Goal: Task Accomplishment & Management: Use online tool/utility

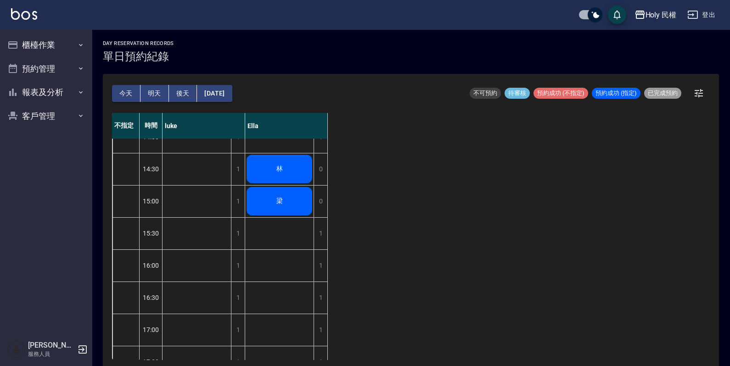
scroll to position [57, 0]
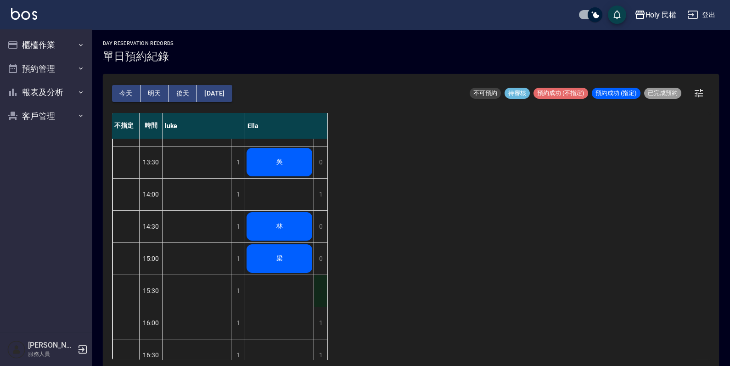
click at [322, 295] on div "1" at bounding box center [321, 291] width 14 height 32
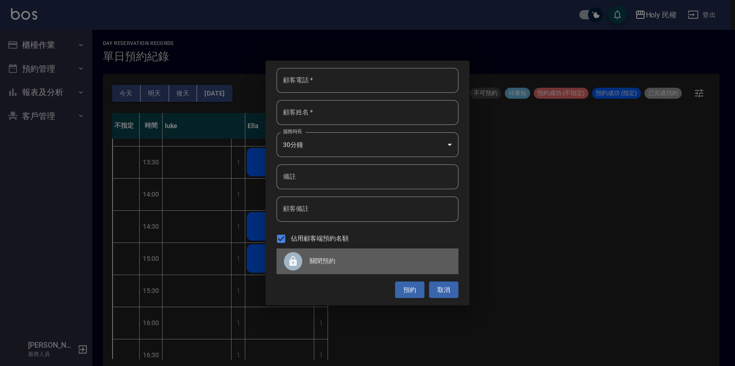
click at [349, 268] on div "關閉預約" at bounding box center [367, 261] width 182 height 26
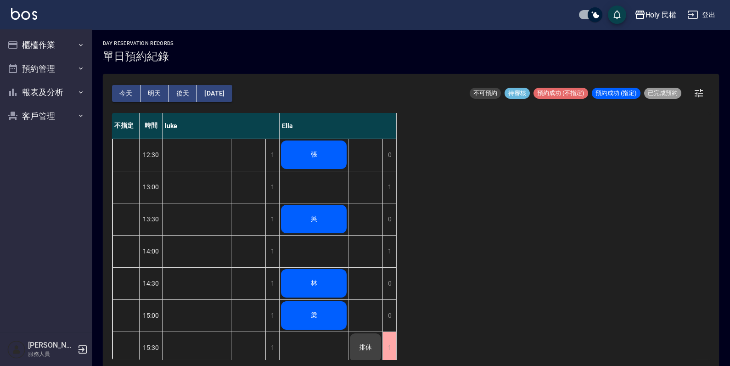
scroll to position [114, 0]
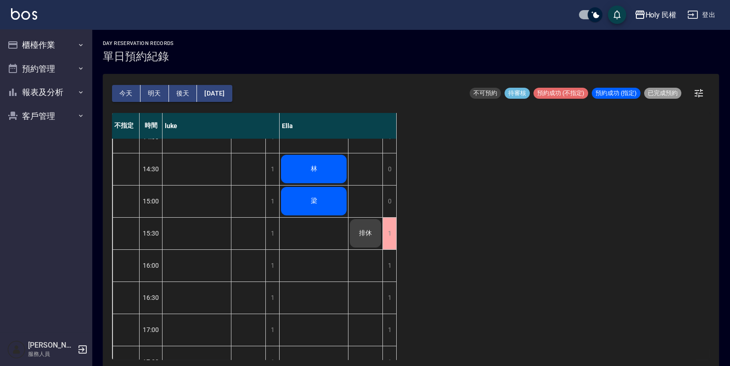
click at [132, 97] on button "今天" at bounding box center [126, 93] width 28 height 17
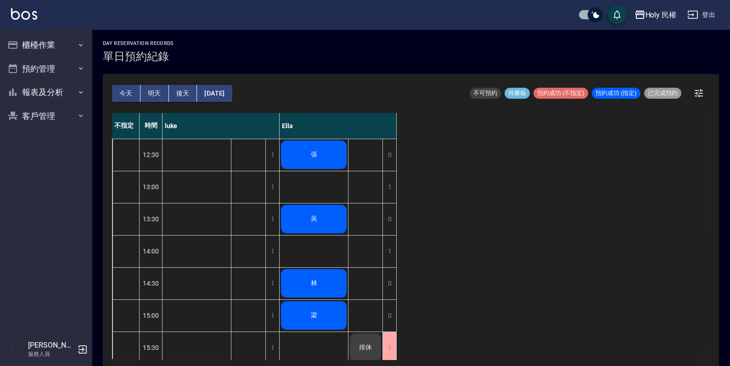
click at [129, 92] on button "今天" at bounding box center [126, 93] width 28 height 17
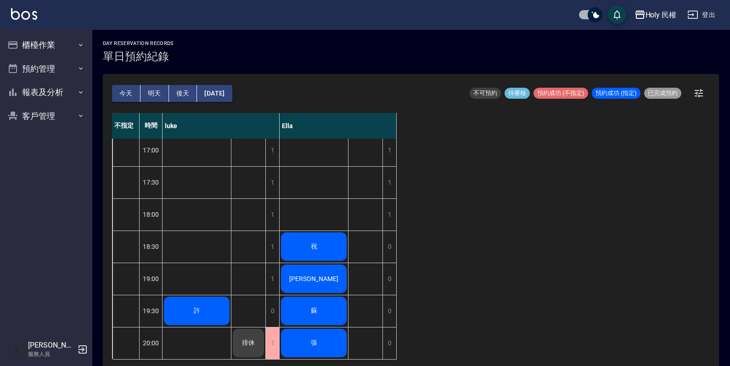
scroll to position [245, 0]
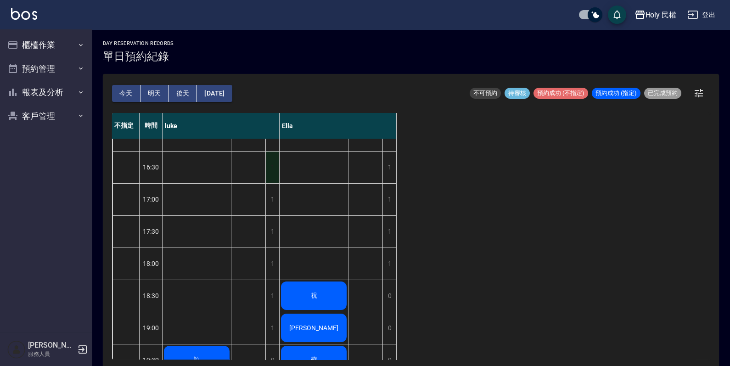
click at [271, 165] on div "1" at bounding box center [272, 168] width 14 height 32
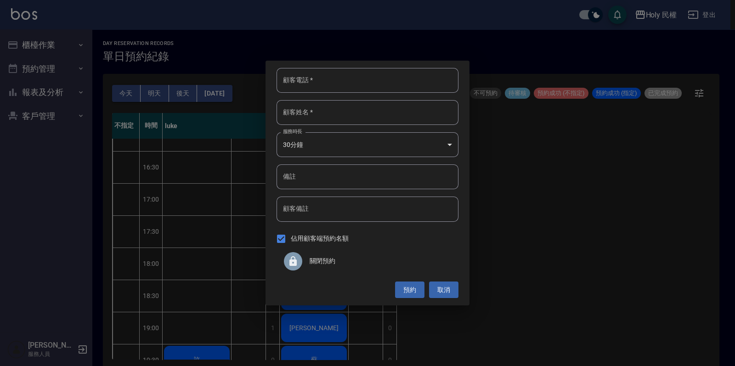
click at [310, 259] on span "關閉預約" at bounding box center [379, 261] width 141 height 10
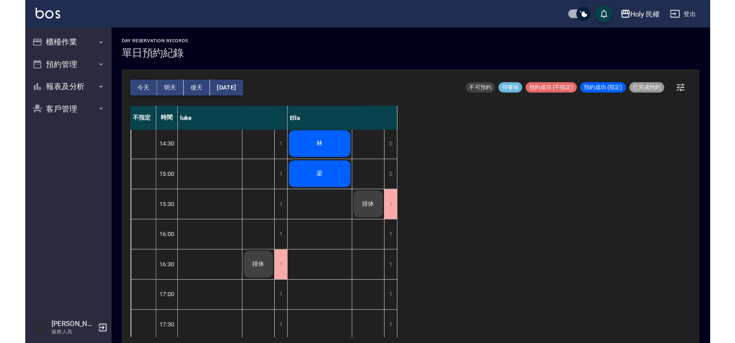
scroll to position [73, 0]
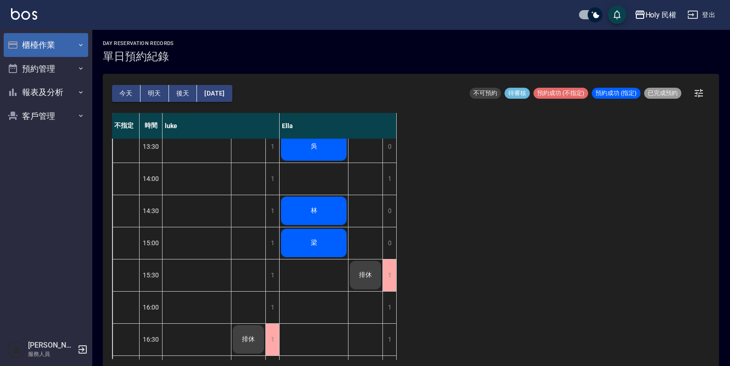
click at [39, 39] on button "櫃檯作業" at bounding box center [46, 45] width 84 height 24
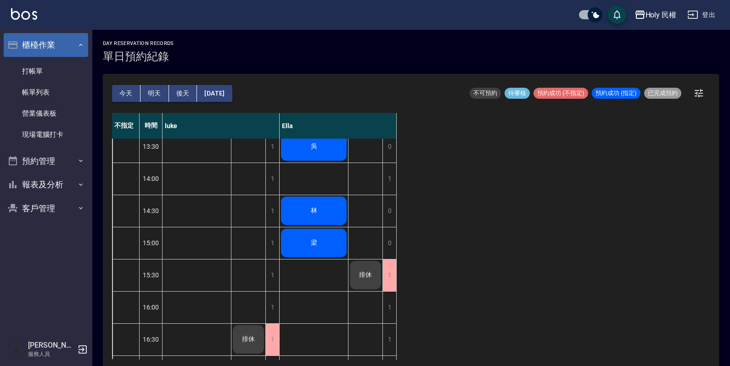
drag, startPoint x: 44, startPoint y: 67, endPoint x: 44, endPoint y: 45, distance: 22.5
click at [44, 67] on link "打帳單" at bounding box center [46, 71] width 84 height 21
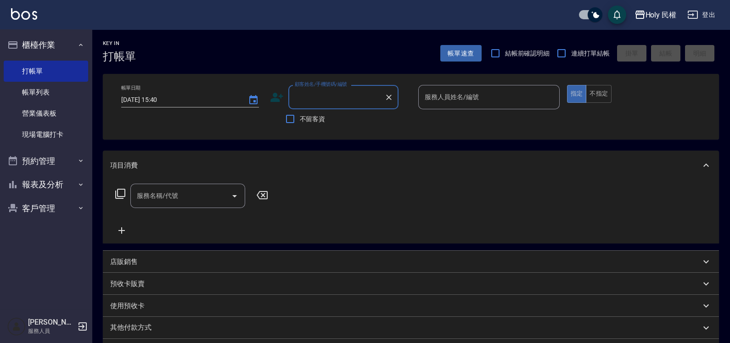
click at [279, 101] on icon at bounding box center [277, 97] width 14 height 14
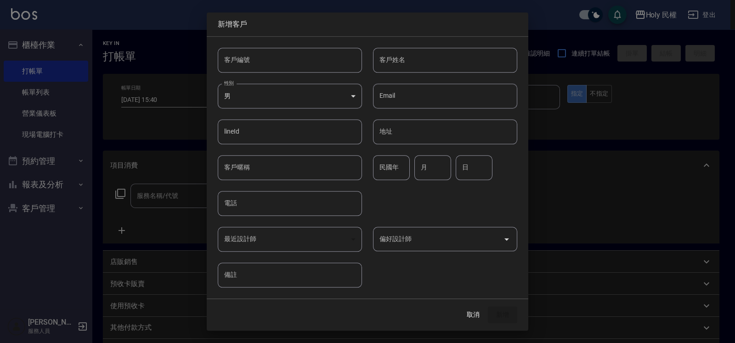
click at [408, 59] on input "客戶姓名" at bounding box center [445, 60] width 144 height 25
type input "黃"
click at [286, 215] on input "電話" at bounding box center [290, 203] width 144 height 25
type input "0932218746"
click at [507, 316] on button "新增" at bounding box center [502, 315] width 29 height 17
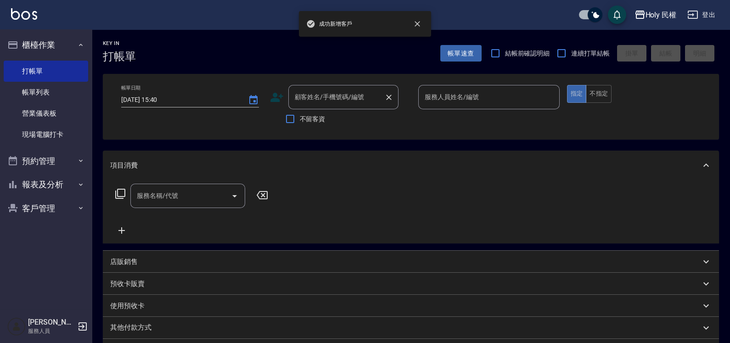
click at [324, 96] on input "顧客姓名/手機號碼/編號" at bounding box center [336, 97] width 88 height 16
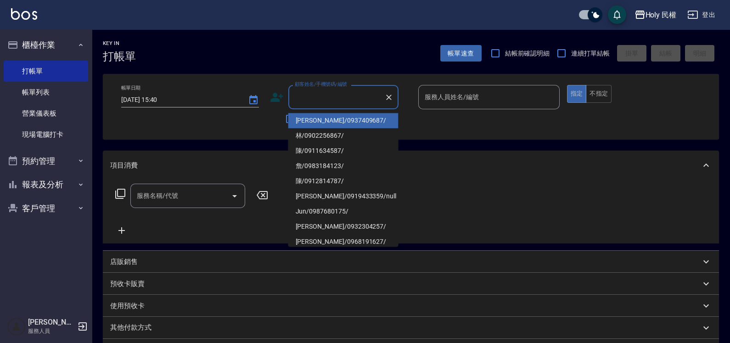
type input "c"
click at [327, 118] on li "黃/0932218746/" at bounding box center [343, 120] width 110 height 15
type input "黃/0932218746/"
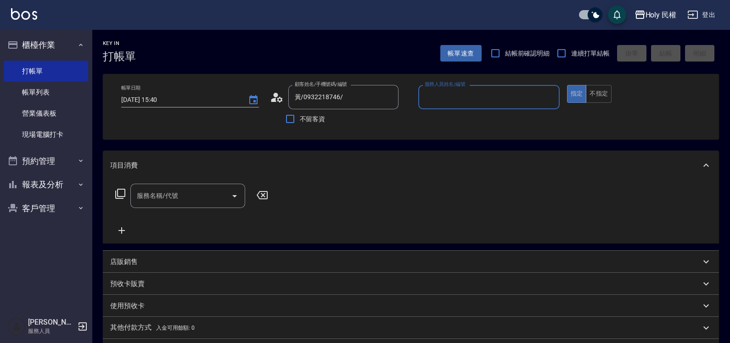
click at [482, 99] on input "服務人員姓名/編號" at bounding box center [488, 97] width 133 height 16
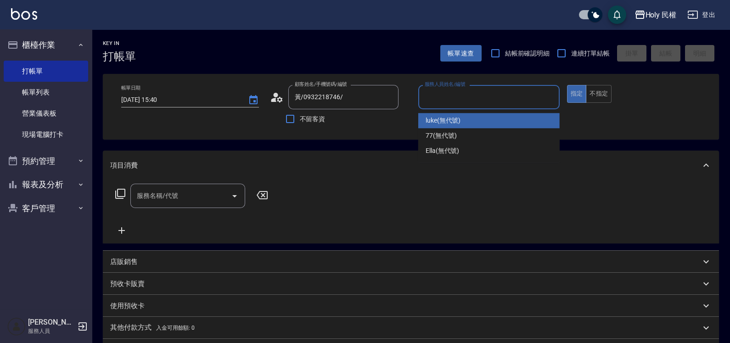
click at [459, 118] on span "luke (無代號)" at bounding box center [443, 121] width 35 height 10
type input "luke(無代號)"
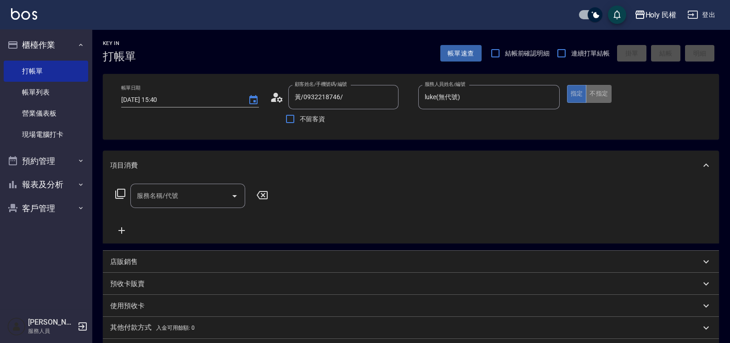
click at [608, 96] on button "不指定" at bounding box center [599, 94] width 26 height 18
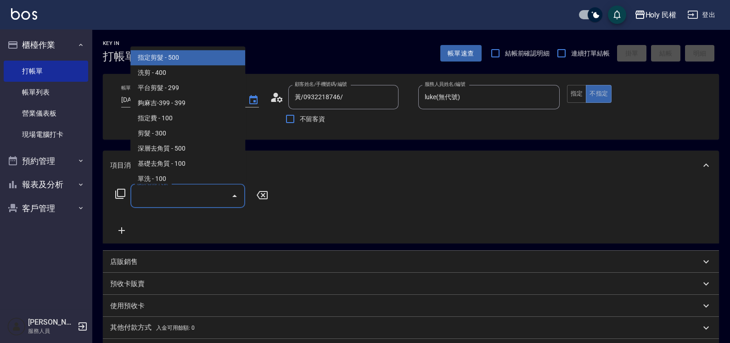
click at [162, 195] on input "服務名稱/代號" at bounding box center [181, 196] width 93 height 16
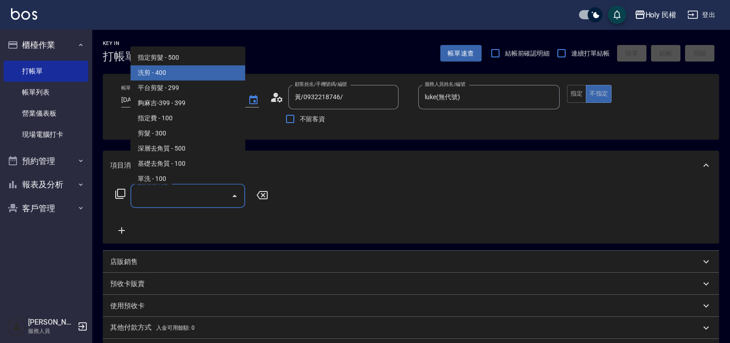
click at [177, 72] on span "洗剪 - 400" at bounding box center [187, 73] width 115 height 15
type input "洗剪(3)"
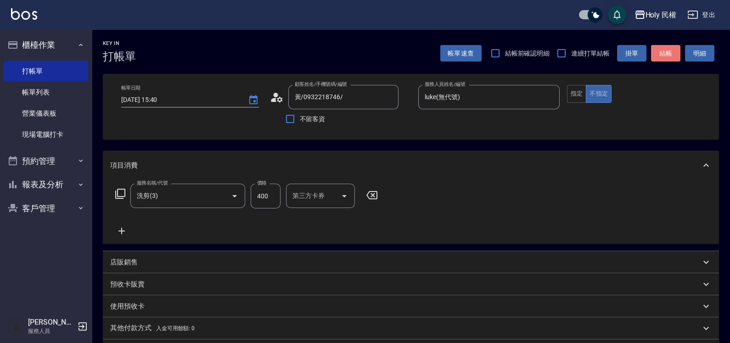
click at [664, 49] on button "結帳" at bounding box center [665, 53] width 29 height 17
